Goal: Information Seeking & Learning: Find specific fact

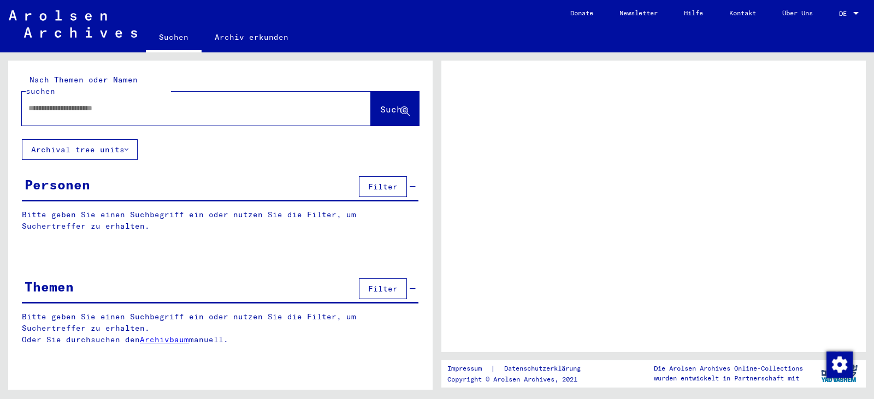
click at [199, 103] on input "text" at bounding box center [186, 108] width 316 height 11
type input "****"
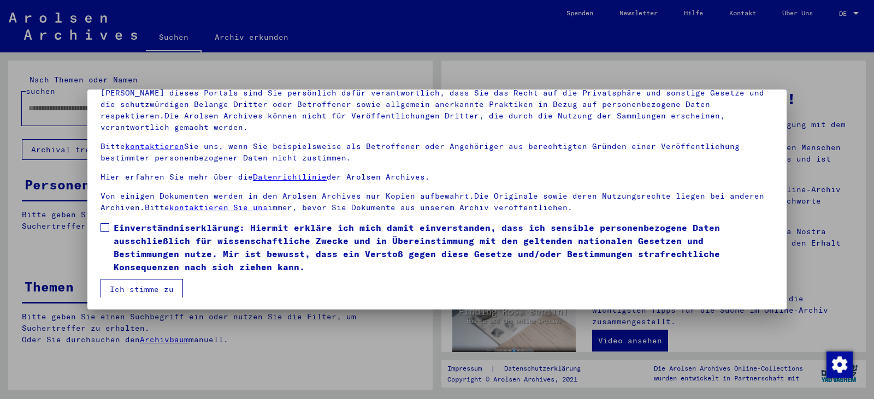
scroll to position [95, 0]
click at [102, 227] on span at bounding box center [105, 226] width 9 height 9
click at [124, 287] on button "Ich stimme zu" at bounding box center [142, 288] width 82 height 21
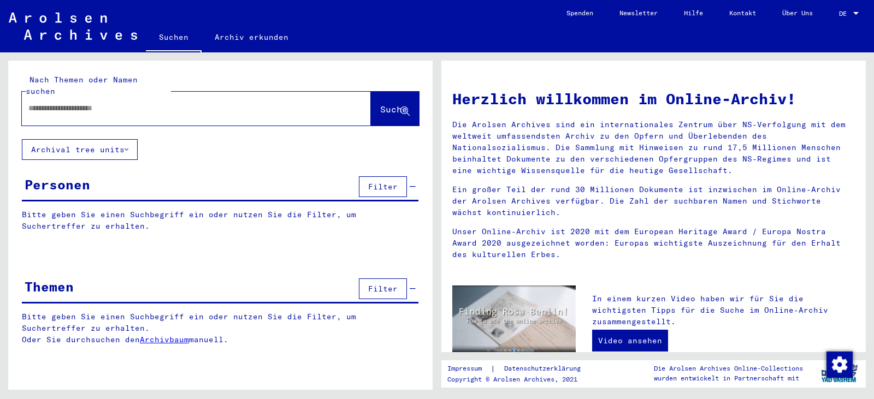
click at [93, 103] on input "text" at bounding box center [183, 108] width 310 height 11
type input "**********"
click at [380, 104] on span "Suche" at bounding box center [393, 109] width 27 height 11
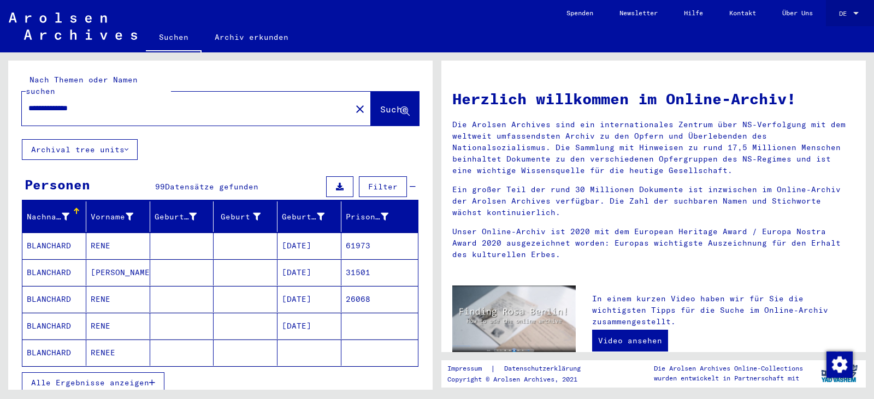
click at [850, 12] on span "DE" at bounding box center [845, 14] width 12 height 8
click at [836, 18] on span "English" at bounding box center [828, 19] width 27 height 8
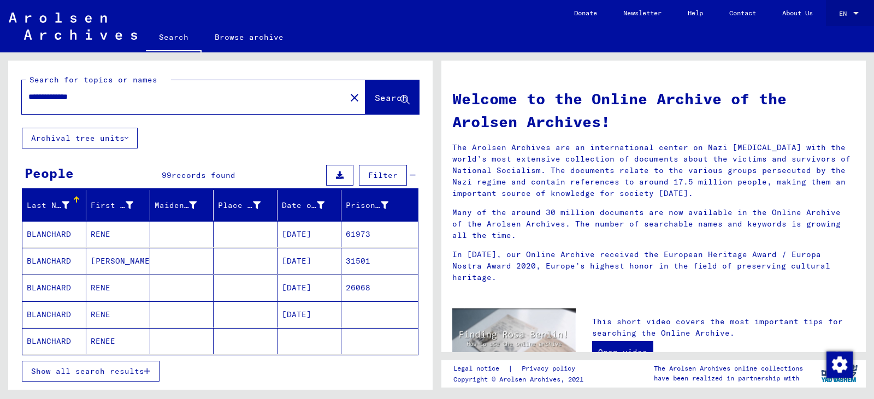
click at [852, 11] on div at bounding box center [856, 14] width 10 height 8
click at [138, 374] on div at bounding box center [437, 199] width 874 height 399
click at [148, 373] on icon "button" at bounding box center [147, 372] width 6 height 8
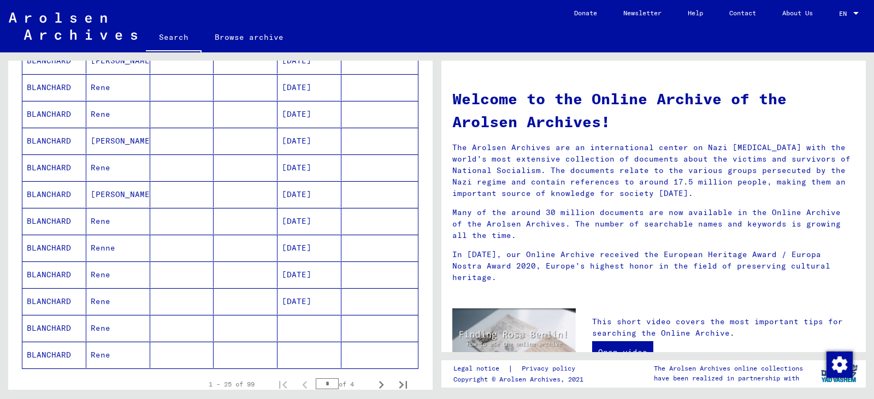
scroll to position [634, 0]
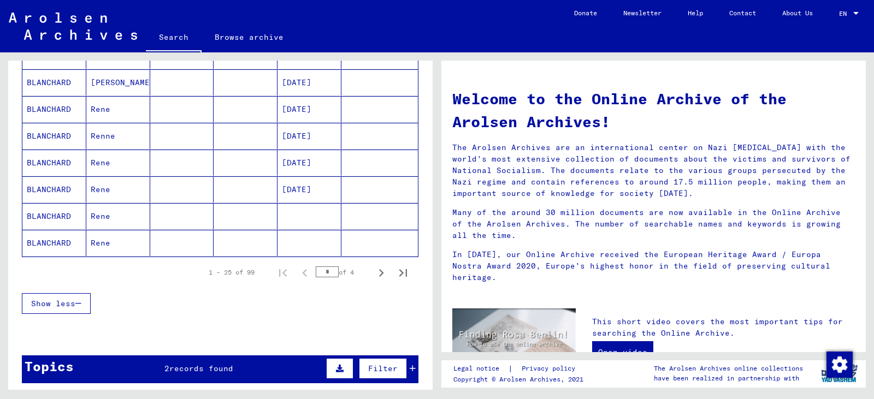
click at [292, 222] on mat-cell at bounding box center [310, 216] width 64 height 26
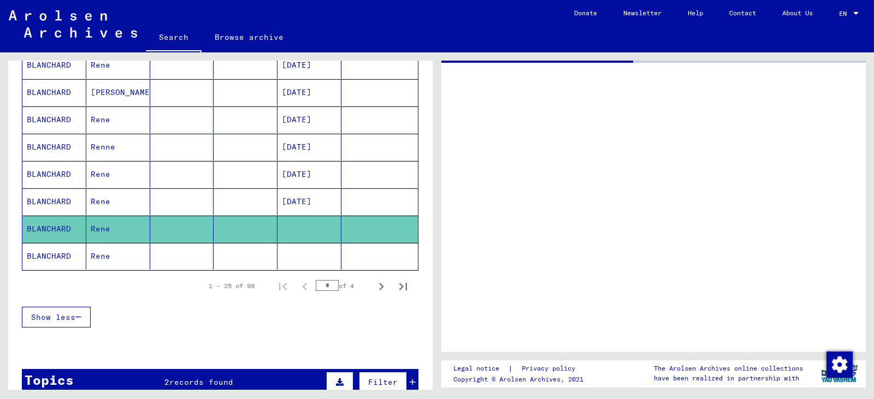
scroll to position [643, 0]
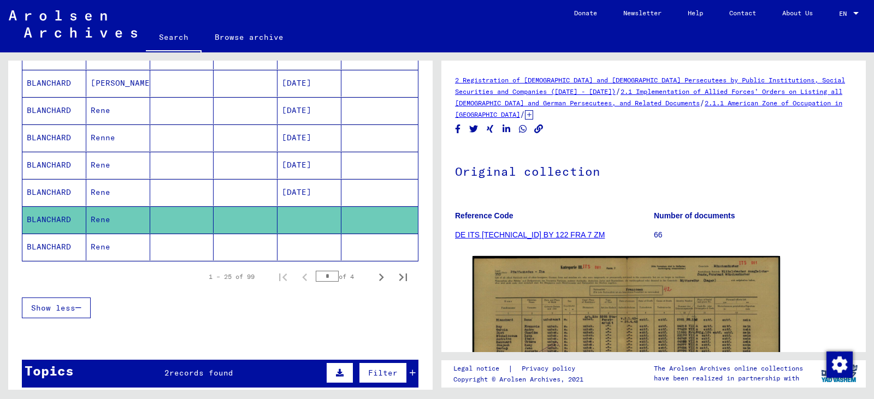
click at [291, 248] on mat-cell at bounding box center [310, 247] width 64 height 27
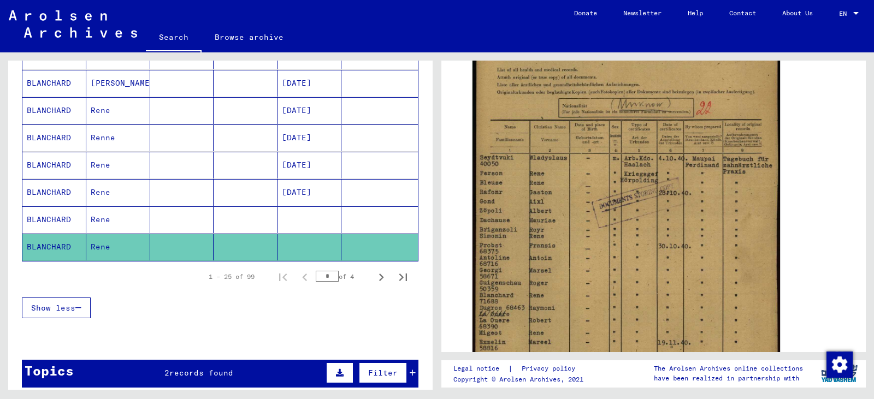
scroll to position [510, 0]
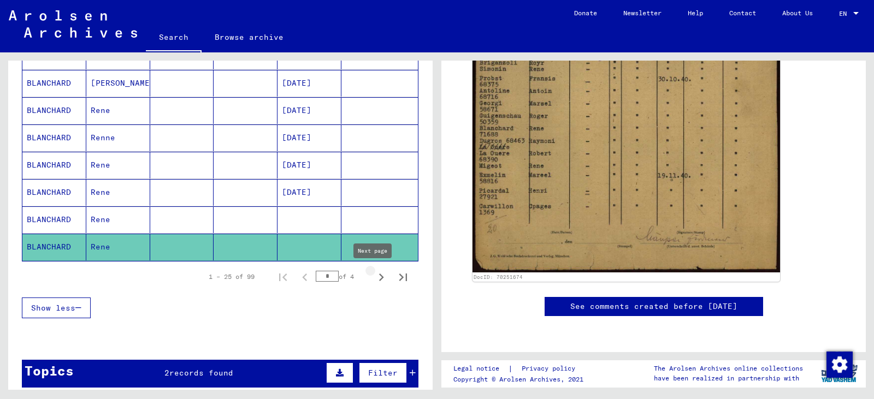
click at [374, 278] on icon "Next page" at bounding box center [381, 277] width 15 height 15
type input "*"
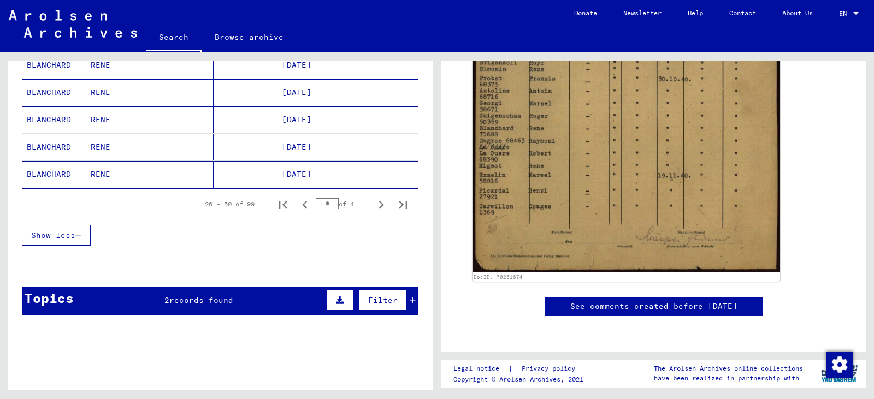
scroll to position [785, 0]
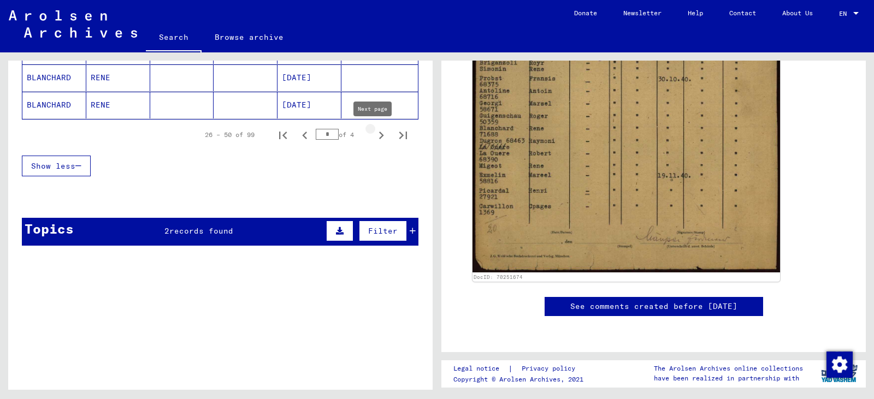
click at [374, 133] on icon "Next page" at bounding box center [381, 135] width 15 height 15
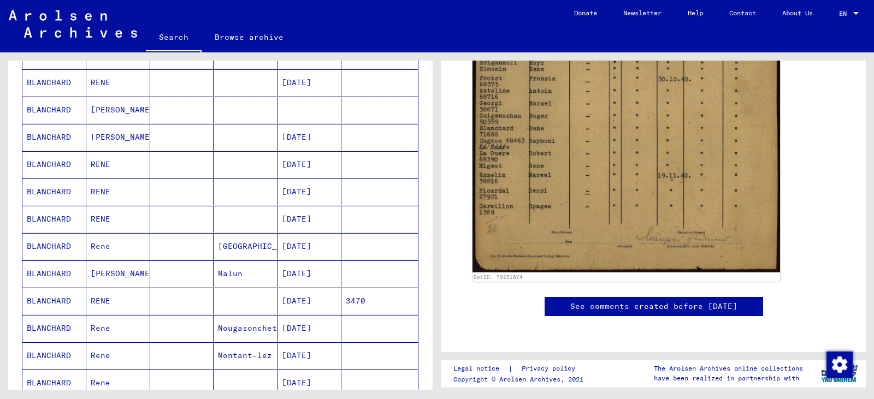
scroll to position [304, 0]
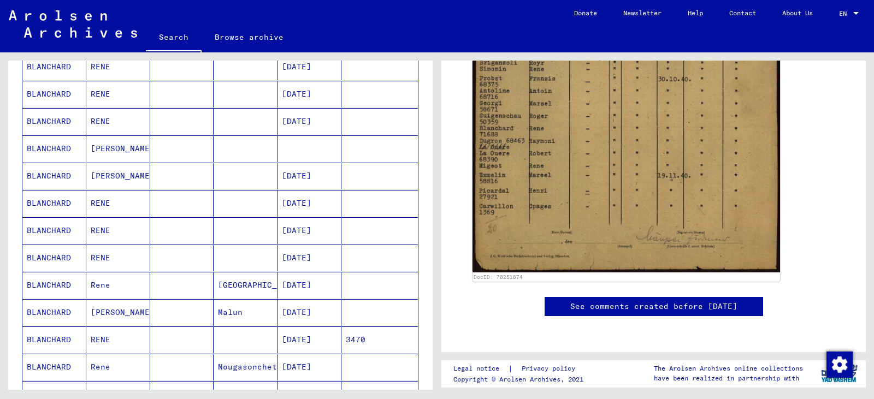
click at [110, 176] on mat-cell "[PERSON_NAME]" at bounding box center [118, 176] width 64 height 27
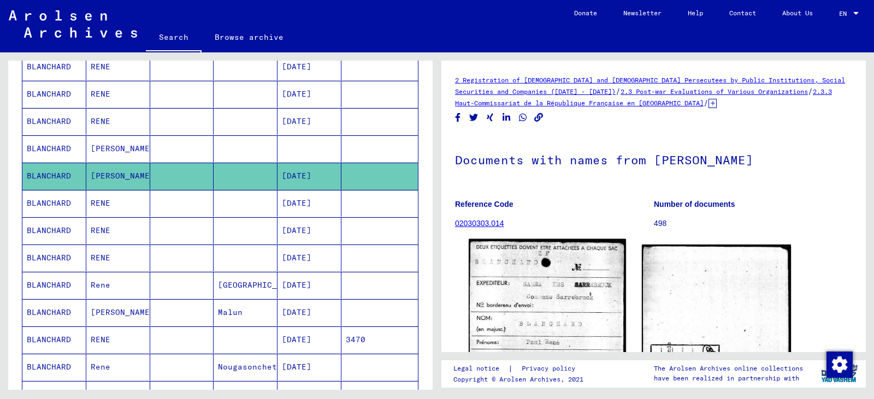
click at [538, 307] on img at bounding box center [547, 354] width 157 height 230
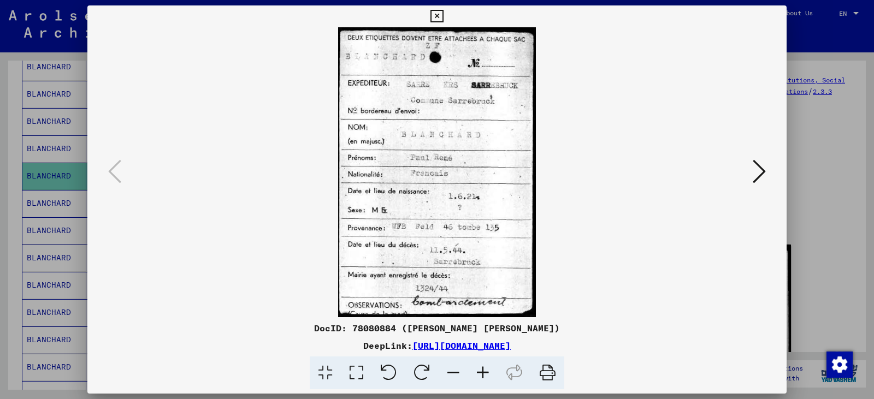
click at [437, 13] on icon at bounding box center [436, 16] width 13 height 13
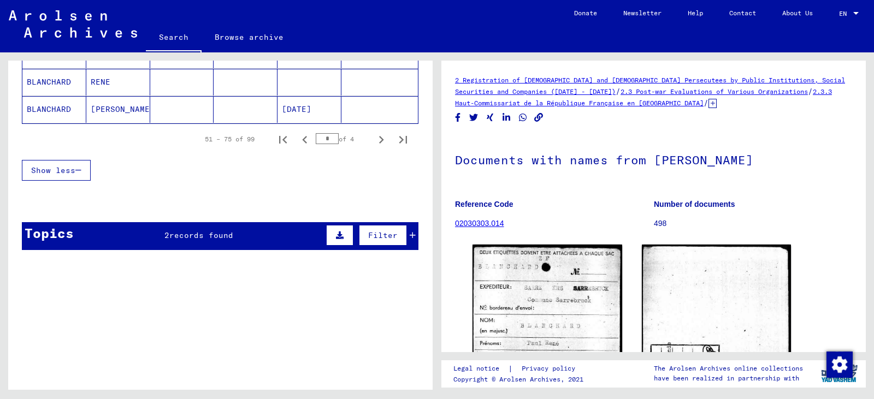
scroll to position [785, 0]
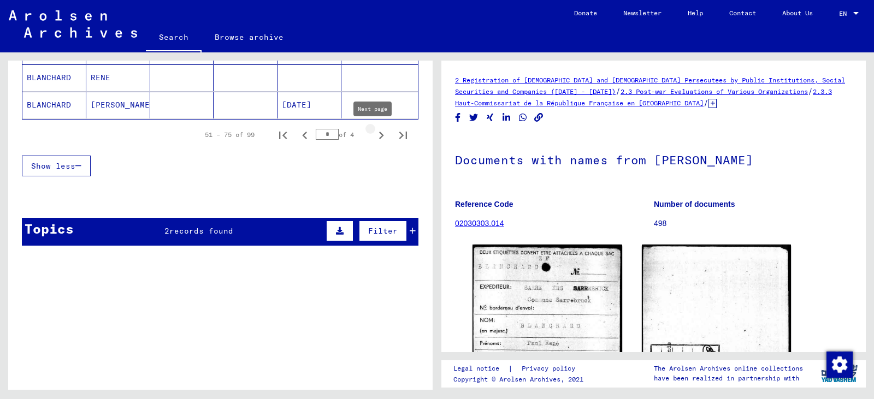
click at [374, 138] on icon "Next page" at bounding box center [381, 135] width 15 height 15
type input "*"
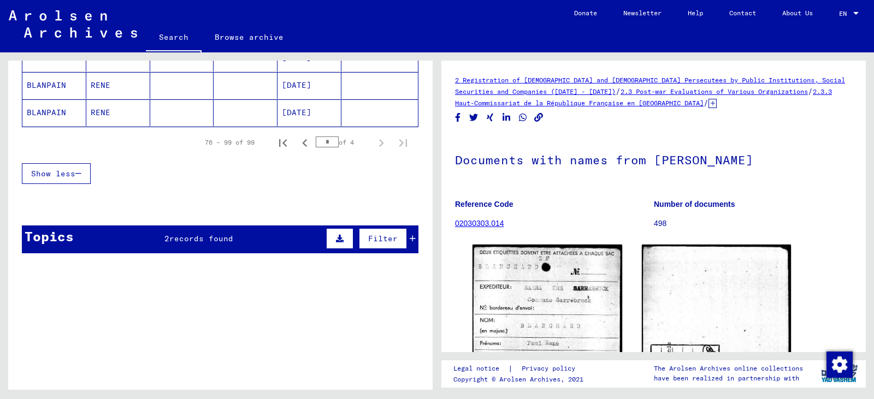
scroll to position [758, 0]
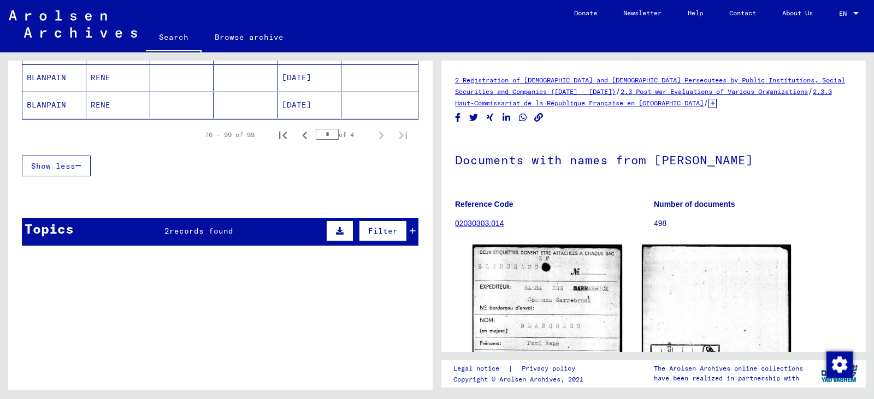
click at [202, 229] on span "records found" at bounding box center [201, 231] width 64 height 10
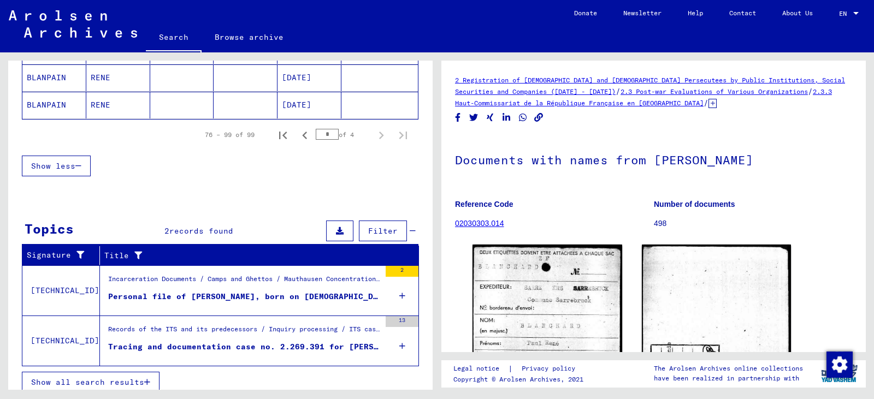
click at [140, 379] on span "Show all search results" at bounding box center [87, 383] width 113 height 10
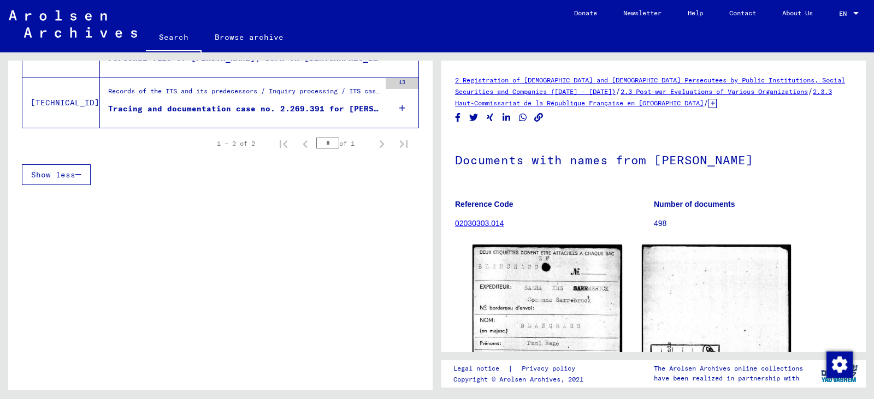
scroll to position [0, 0]
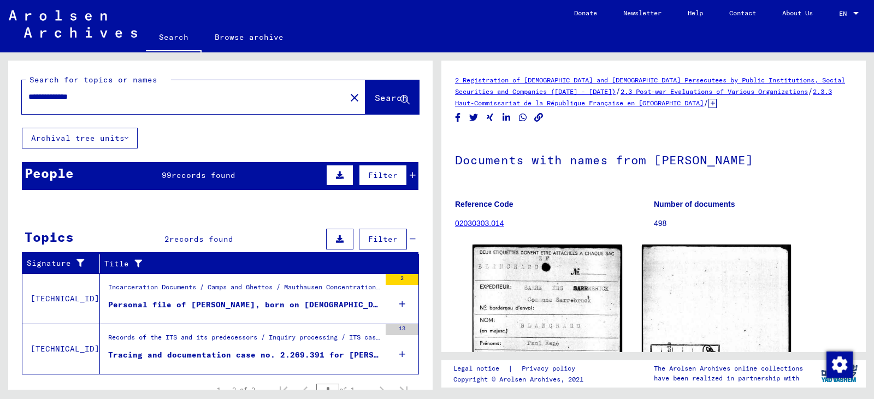
click at [435, 346] on div "**********" at bounding box center [218, 221] width 437 height 338
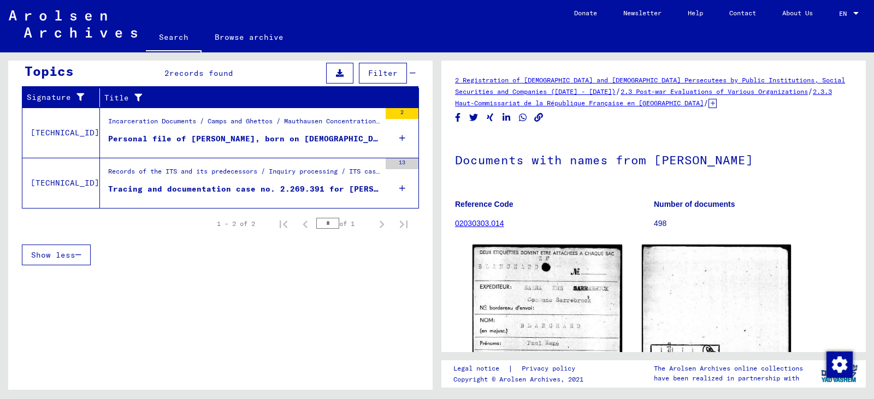
scroll to position [164, 0]
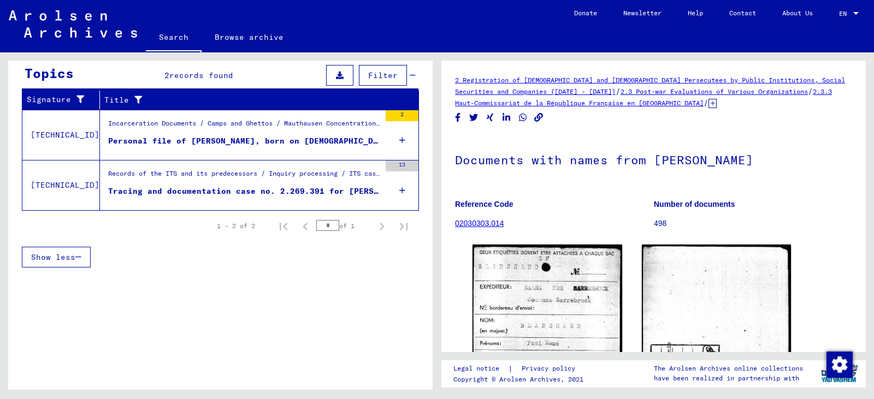
click at [316, 188] on div "Tracing and documentation case no. 2.269.391 for [PERSON_NAME] born [DEMOGRAPHI…" at bounding box center [244, 191] width 272 height 11
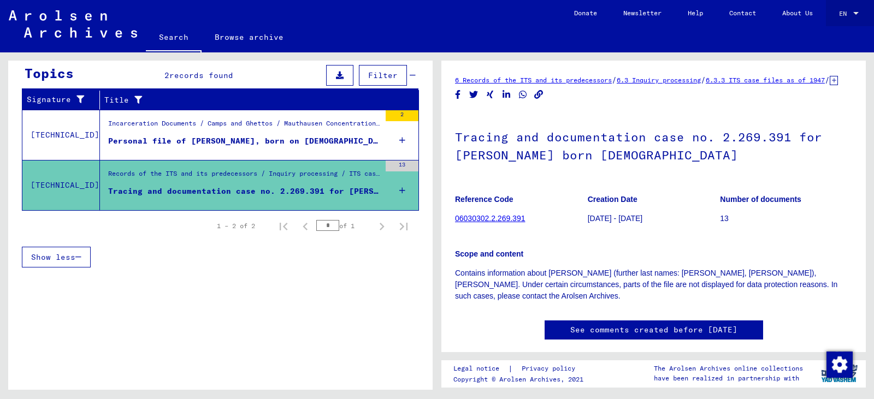
click at [851, 13] on div "EN" at bounding box center [845, 14] width 12 height 8
click at [845, 16] on span "English" at bounding box center [837, 20] width 44 height 20
click at [485, 223] on link "06030302.2.269.391" at bounding box center [490, 218] width 70 height 9
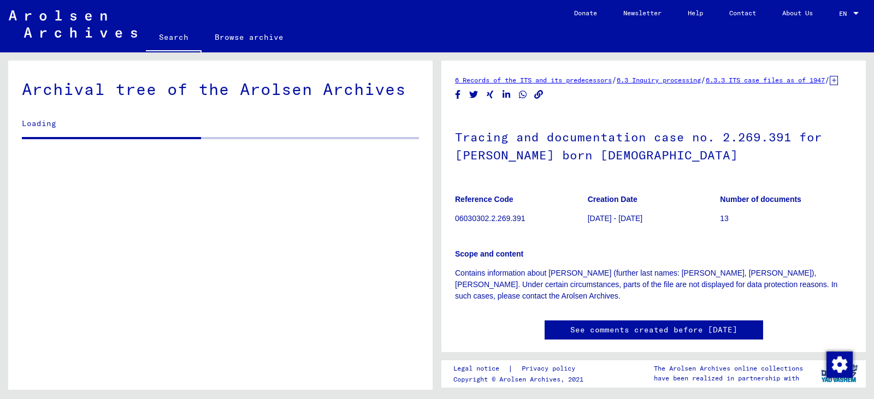
scroll to position [3281, 0]
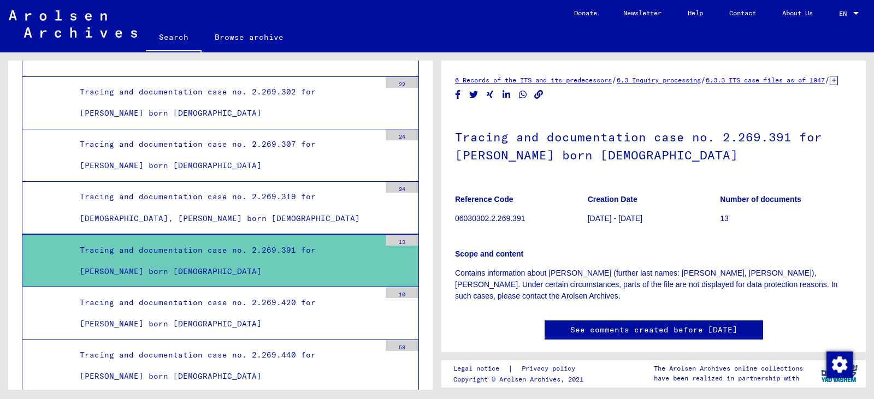
click at [220, 240] on div "Tracing and documentation case no. 2.269.391 for [PERSON_NAME] born [DEMOGRAPHI…" at bounding box center [226, 261] width 309 height 43
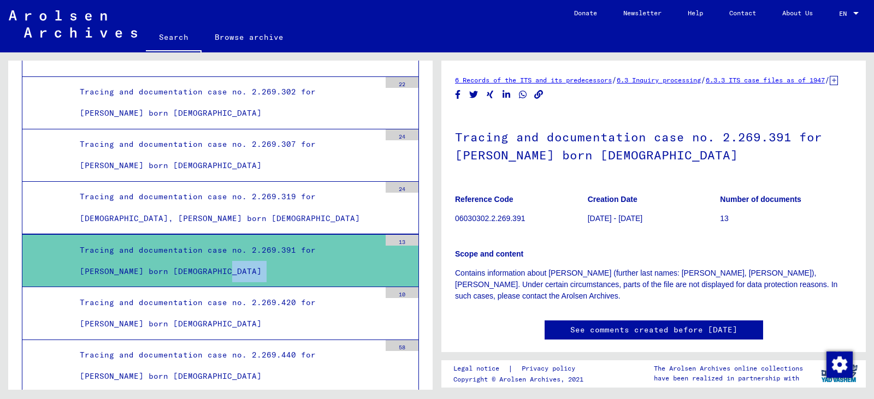
click at [220, 240] on div "Tracing and documentation case no. 2.269.391 for [PERSON_NAME] born [DEMOGRAPHI…" at bounding box center [226, 261] width 309 height 43
click at [230, 240] on div "Tracing and documentation case no. 2.269.391 for [PERSON_NAME] born [DEMOGRAPHI…" at bounding box center [226, 261] width 309 height 43
click at [132, 240] on div "Tracing and documentation case no. 2.269.391 for [PERSON_NAME] born [DEMOGRAPHI…" at bounding box center [226, 261] width 309 height 43
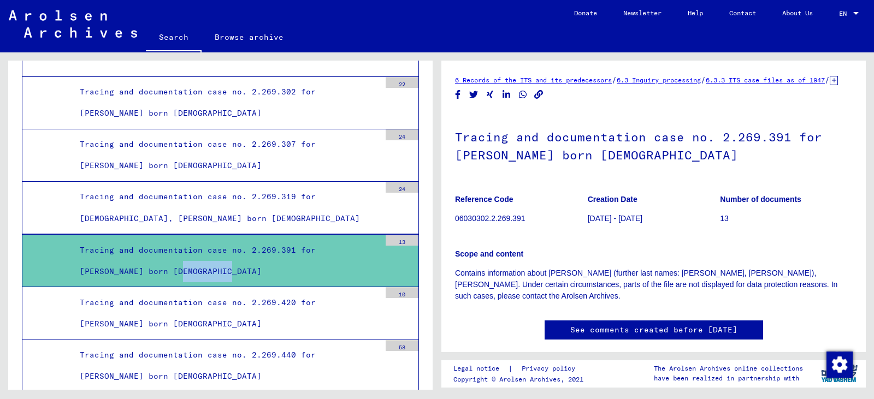
click at [132, 240] on div "Tracing and documentation case no. 2.269.391 for [PERSON_NAME] born [DEMOGRAPHI…" at bounding box center [226, 261] width 309 height 43
click at [40, 235] on mat-tree-node "Tracing and documentation case no. 2.269.391 for [PERSON_NAME] born [DEMOGRAPHI…" at bounding box center [220, 260] width 397 height 53
click at [393, 235] on div "13" at bounding box center [402, 240] width 33 height 11
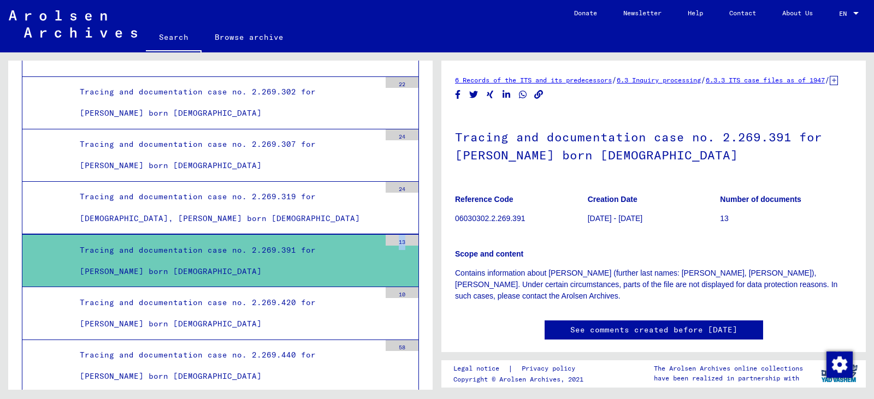
click at [393, 235] on div "13" at bounding box center [402, 240] width 33 height 11
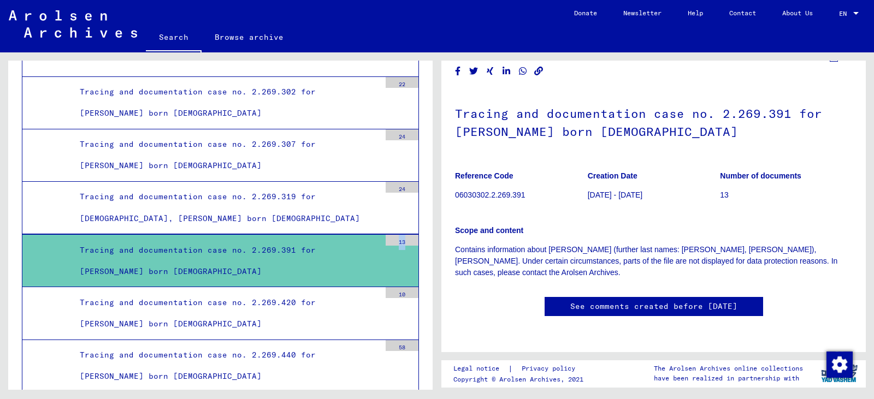
click at [652, 301] on link "See comments created before [DATE]" at bounding box center [653, 306] width 167 height 11
click at [690, 301] on link "See comments created before [DATE]" at bounding box center [653, 306] width 167 height 11
click at [635, 301] on link "See comments created before [DATE]" at bounding box center [653, 306] width 167 height 11
click at [192, 240] on div "Tracing and documentation case no. 2.269.391 for [PERSON_NAME] born [DEMOGRAPHI…" at bounding box center [226, 261] width 309 height 43
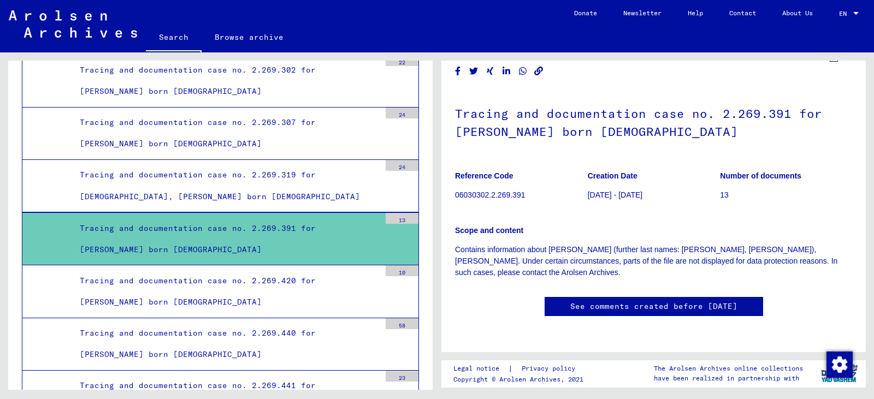
scroll to position [69, 0]
click at [640, 301] on link "See comments created before [DATE]" at bounding box center [653, 306] width 167 height 11
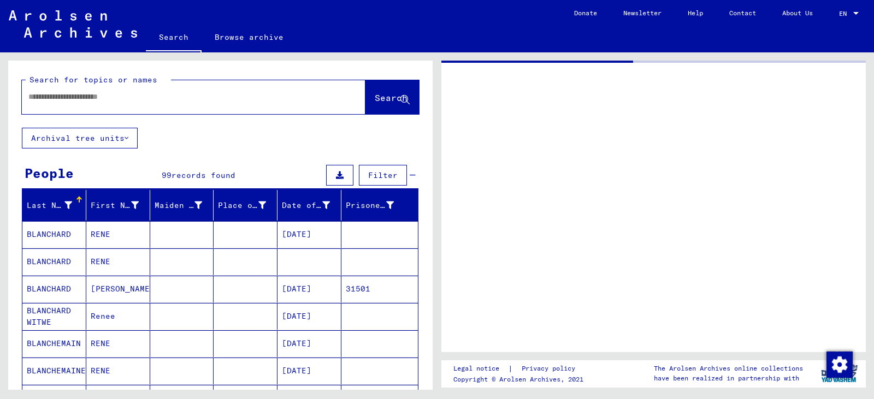
type input "*******"
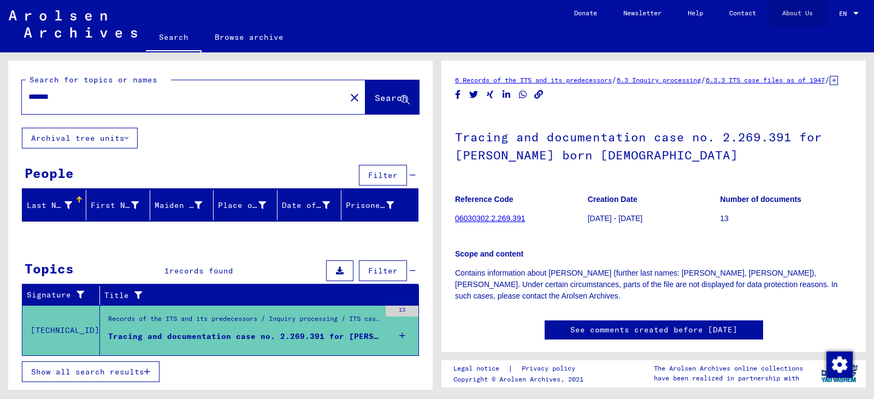
click at [806, 13] on link "About Us" at bounding box center [797, 13] width 57 height 26
